Goal: Transaction & Acquisition: Purchase product/service

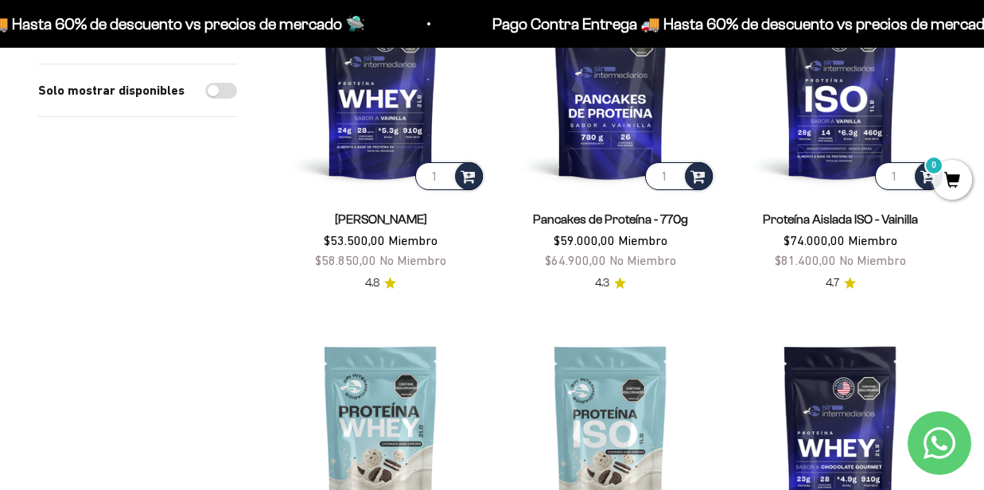
scroll to position [477, 0]
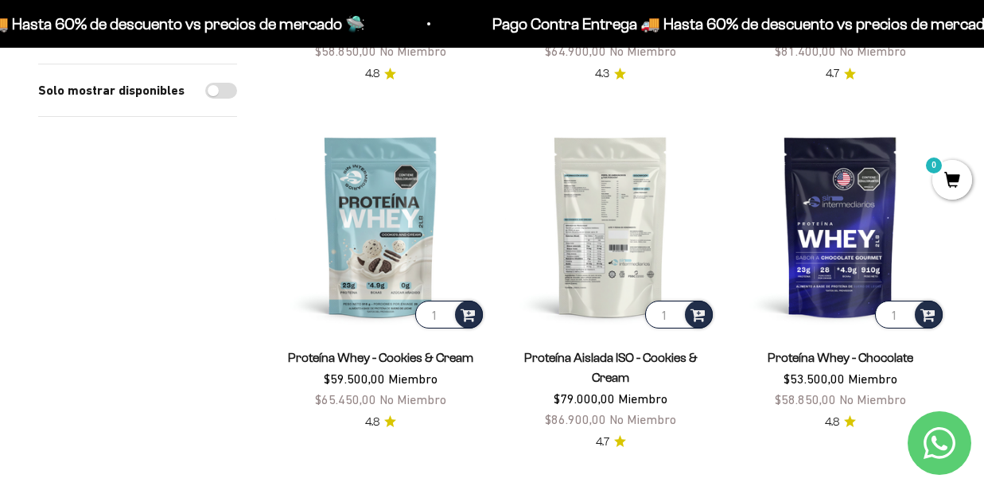
click at [586, 223] on img at bounding box center [610, 226] width 211 height 211
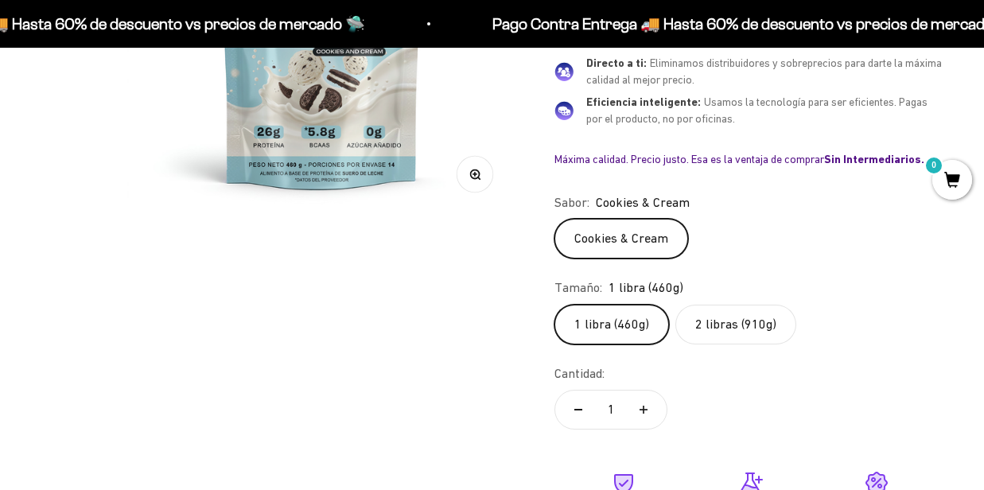
scroll to position [398, 0]
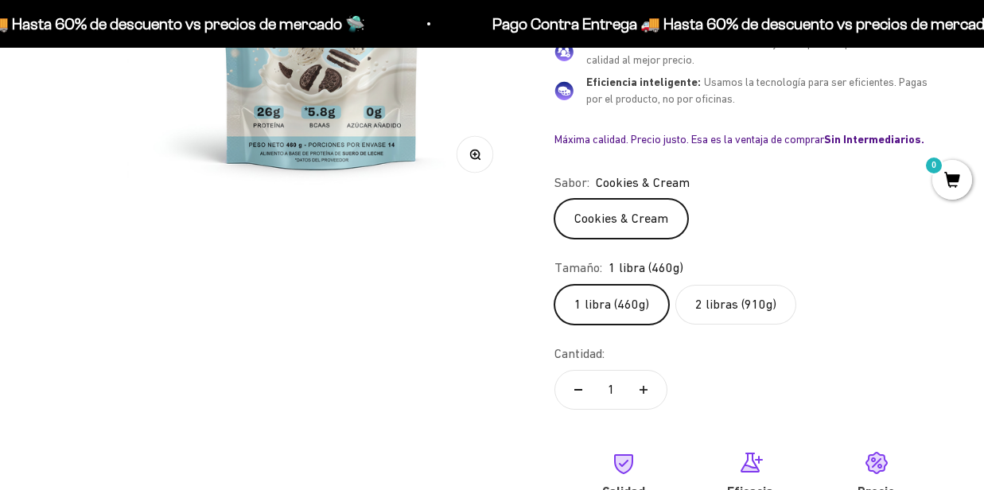
click at [723, 299] on label "2 libras (910g)" at bounding box center [735, 305] width 121 height 40
click at [554, 285] on input "2 libras (910g)" at bounding box center [554, 284] width 1 height 1
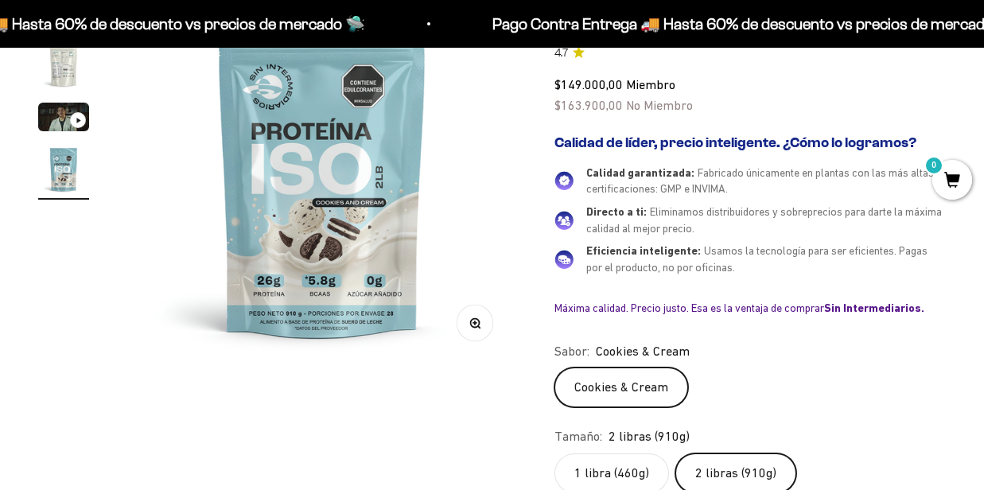
scroll to position [239, 0]
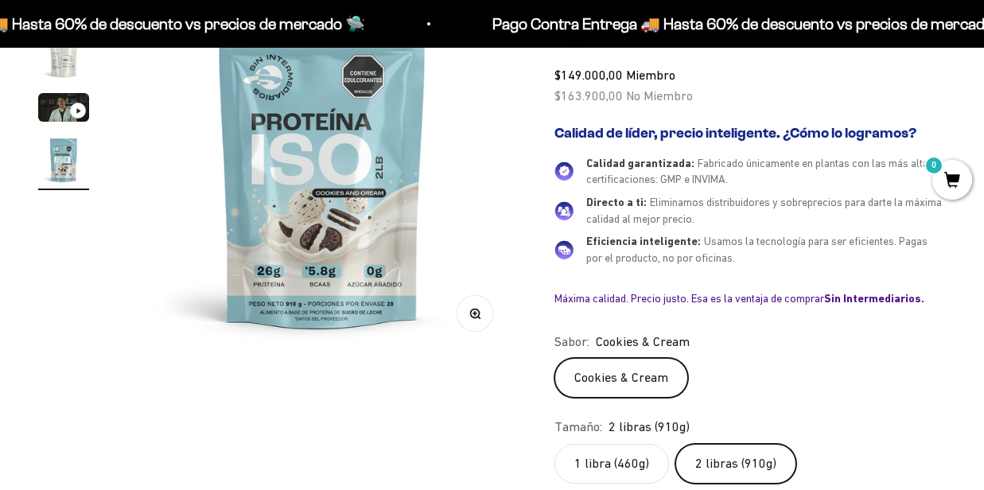
click at [624, 461] on label "1 libra (460g)" at bounding box center [611, 464] width 115 height 40
click at [554, 444] on input "1 libra (460g)" at bounding box center [554, 443] width 1 height 1
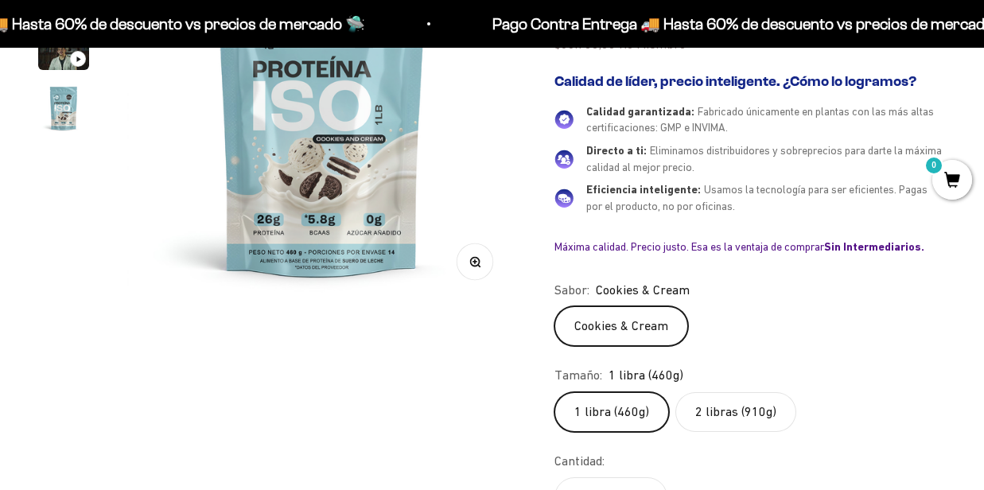
scroll to position [318, 0]
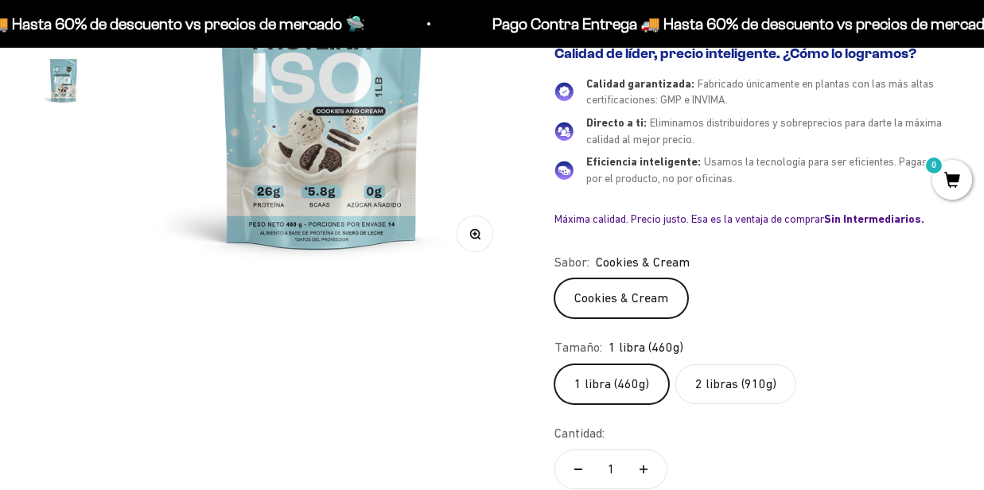
click at [736, 395] on label "2 libras (910g)" at bounding box center [735, 384] width 121 height 40
click at [554, 364] on input "2 libras (910g)" at bounding box center [554, 363] width 1 height 1
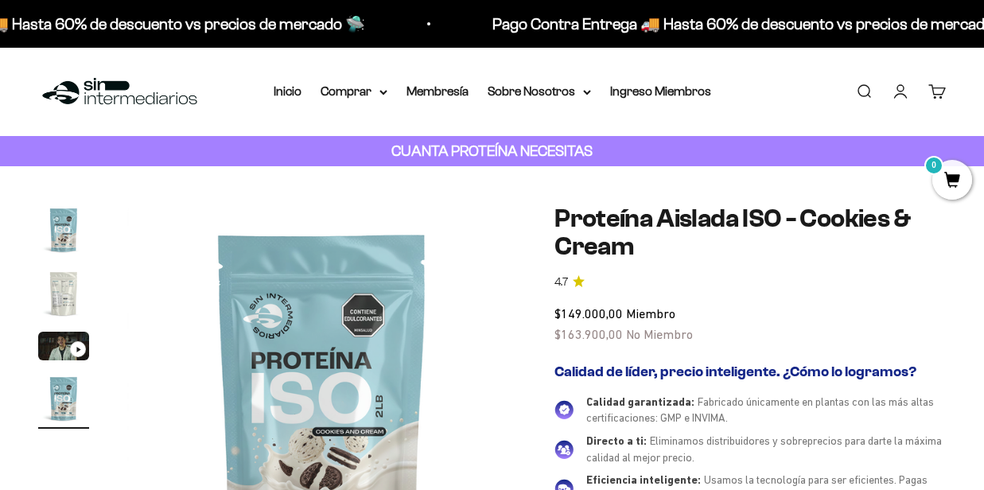
click at [66, 293] on img "Ir al artículo 2" at bounding box center [63, 293] width 51 height 51
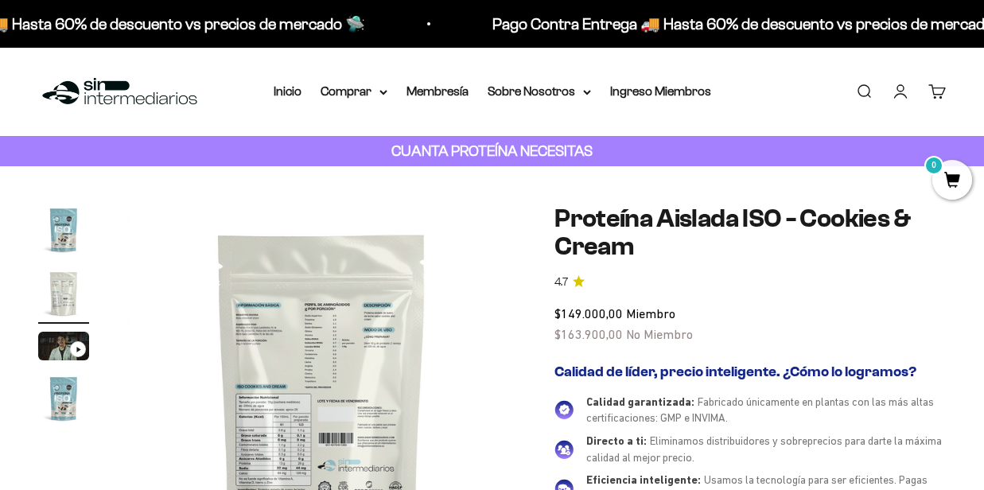
click at [276, 325] on img at bounding box center [321, 398] width 389 height 389
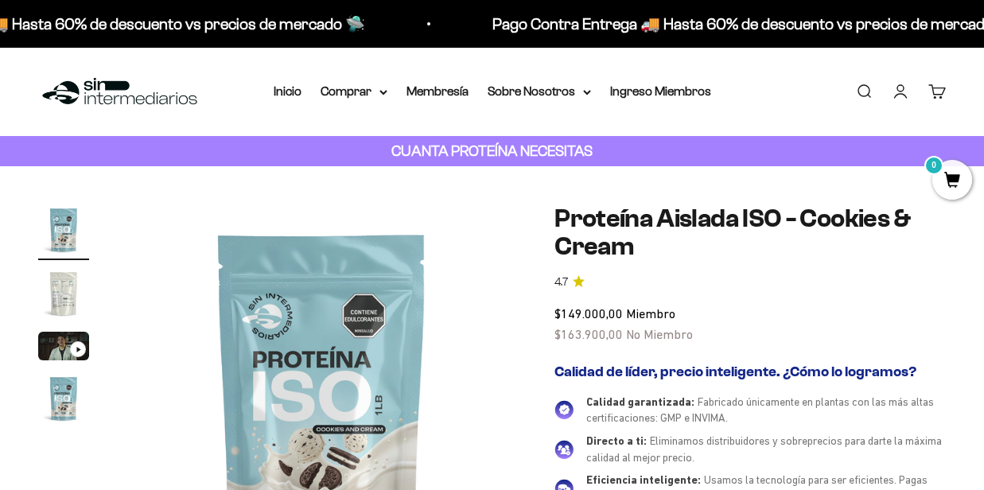
click at [74, 291] on img "Ir al artículo 2" at bounding box center [63, 293] width 51 height 51
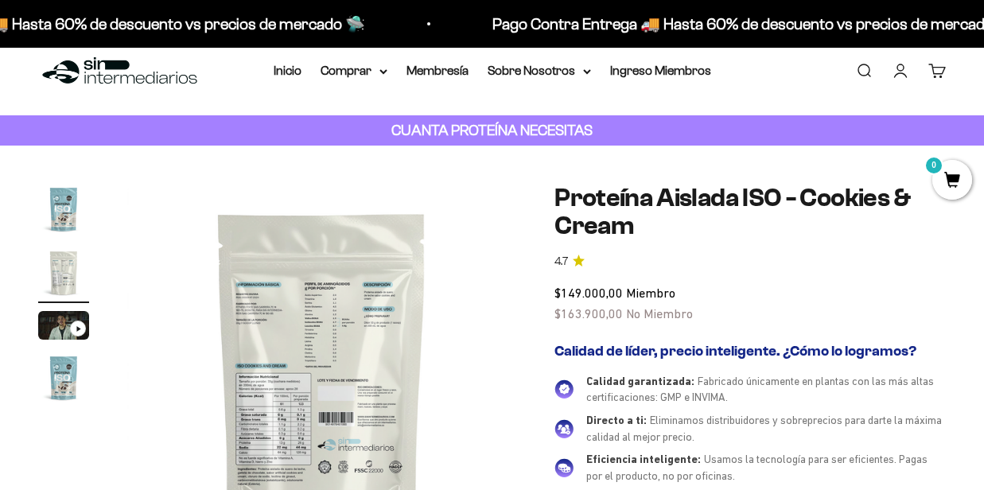
scroll to position [80, 0]
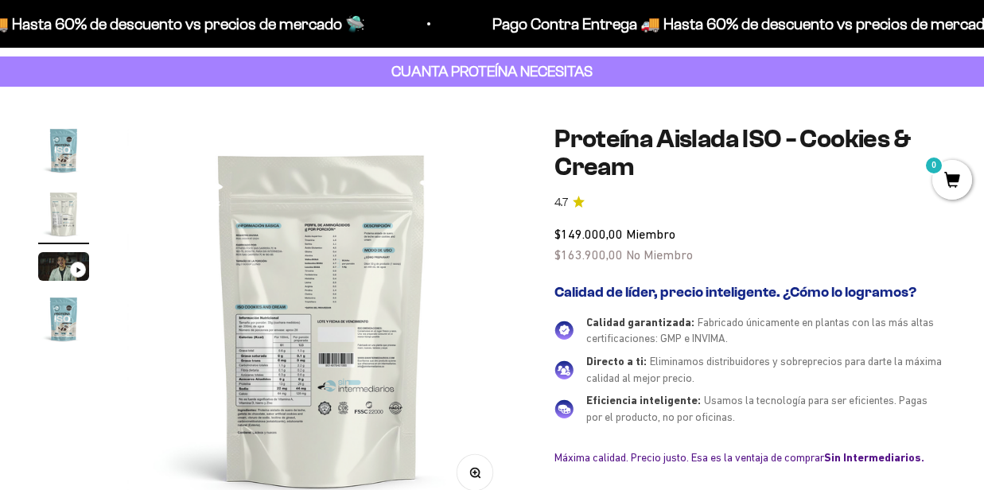
click at [466, 479] on button "Zoom" at bounding box center [475, 473] width 36 height 36
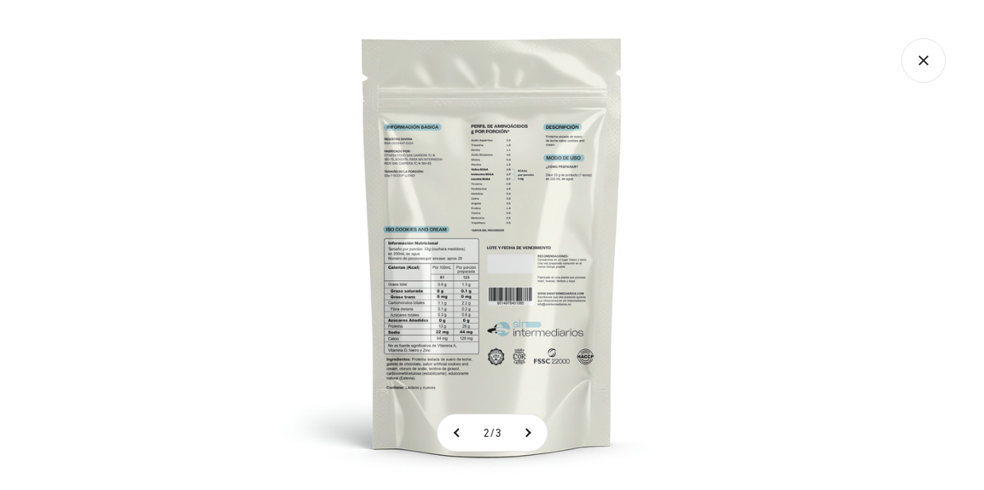
click at [454, 260] on img at bounding box center [492, 245] width 490 height 490
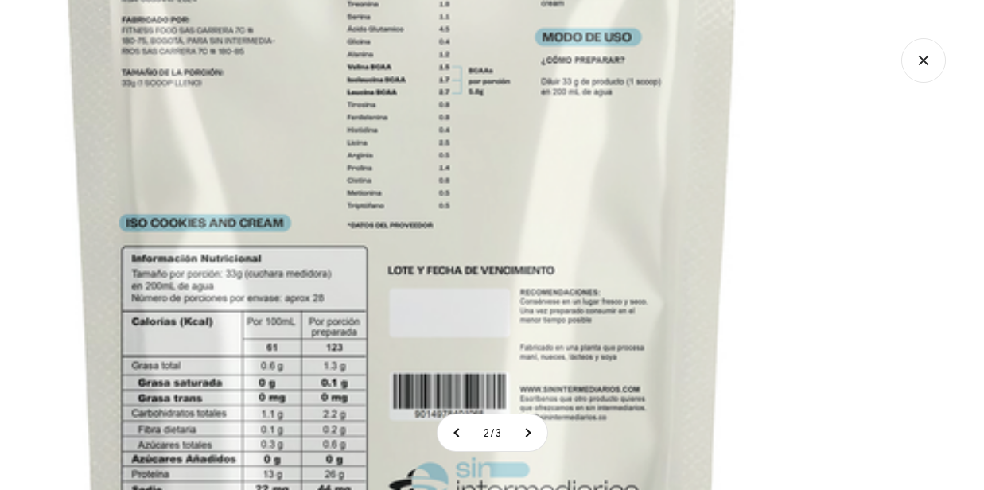
click at [547, 385] on img at bounding box center [402, 263] width 1273 height 1273
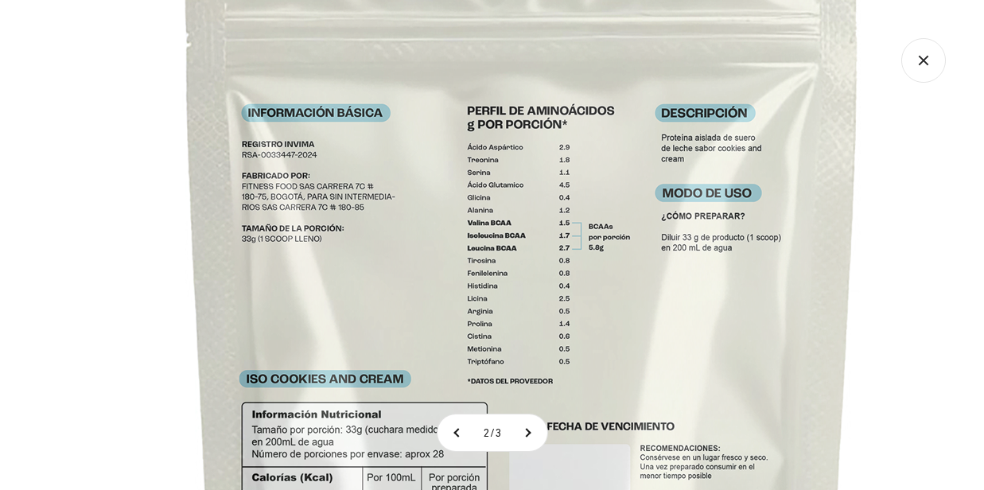
click at [717, 285] on img at bounding box center [522, 419] width 1273 height 1273
click at [932, 70] on icon "Cerrar galería" at bounding box center [923, 60] width 45 height 45
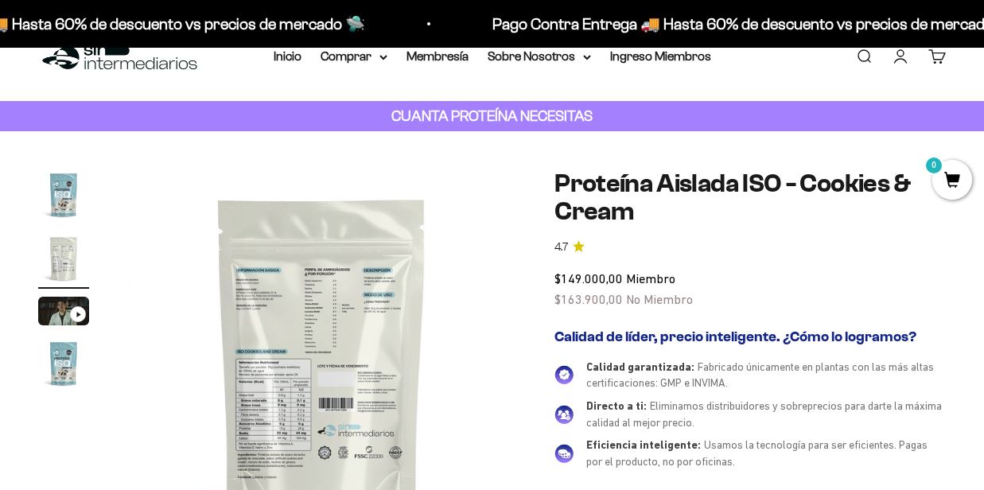
scroll to position [0, 0]
